Goal: Task Accomplishment & Management: Use online tool/utility

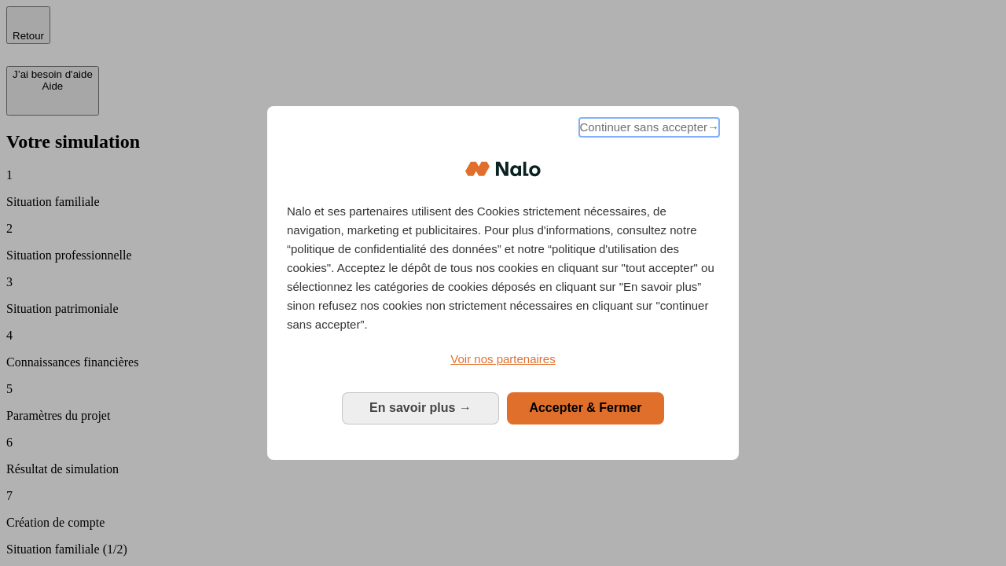
click at [647, 130] on span "Continuer sans accepter →" at bounding box center [649, 127] width 140 height 19
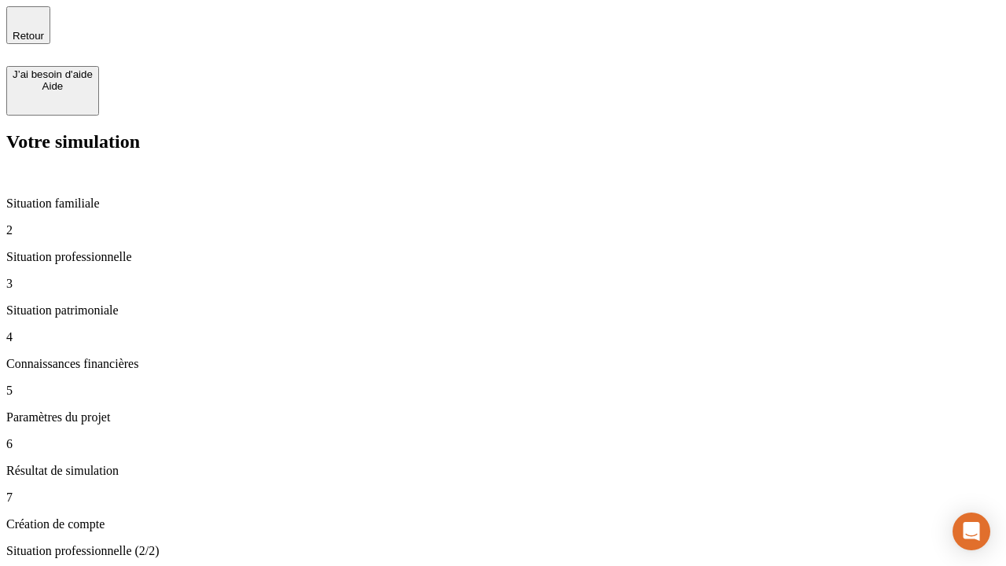
type input "30 000"
type input "0"
type input "1 000"
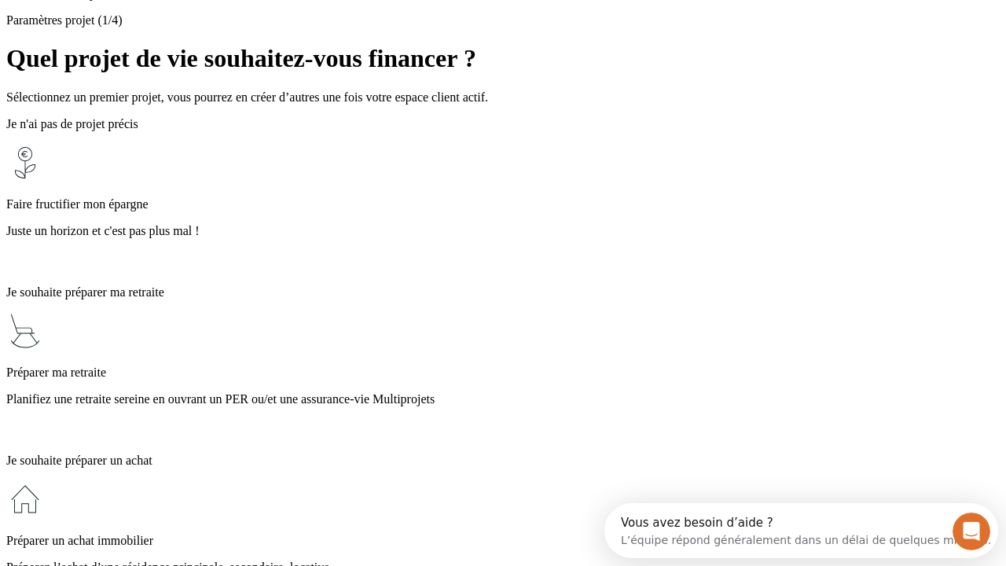
scroll to position [14, 0]
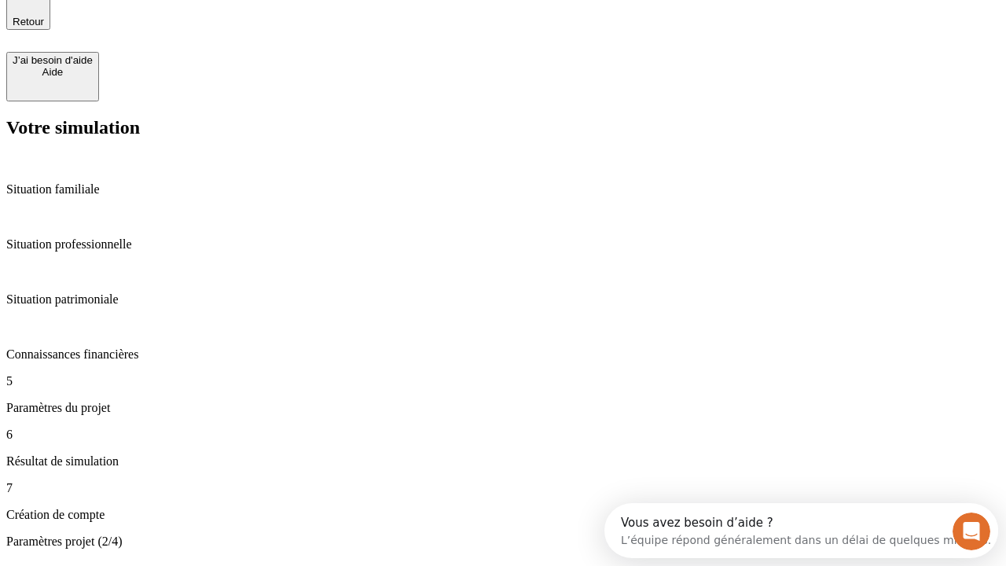
type input "40"
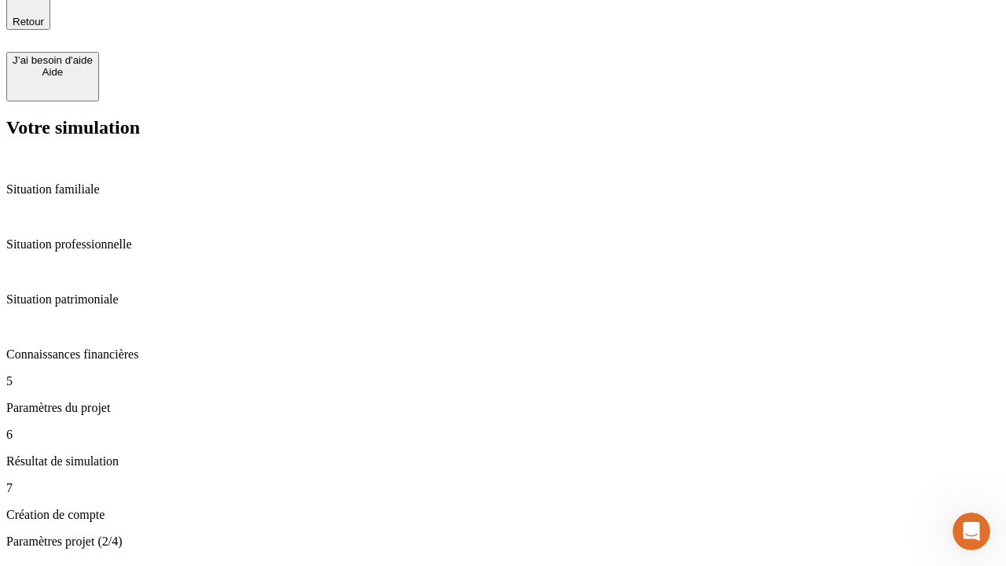
type input "200 000"
type input "640"
